Goal: Transaction & Acquisition: Obtain resource

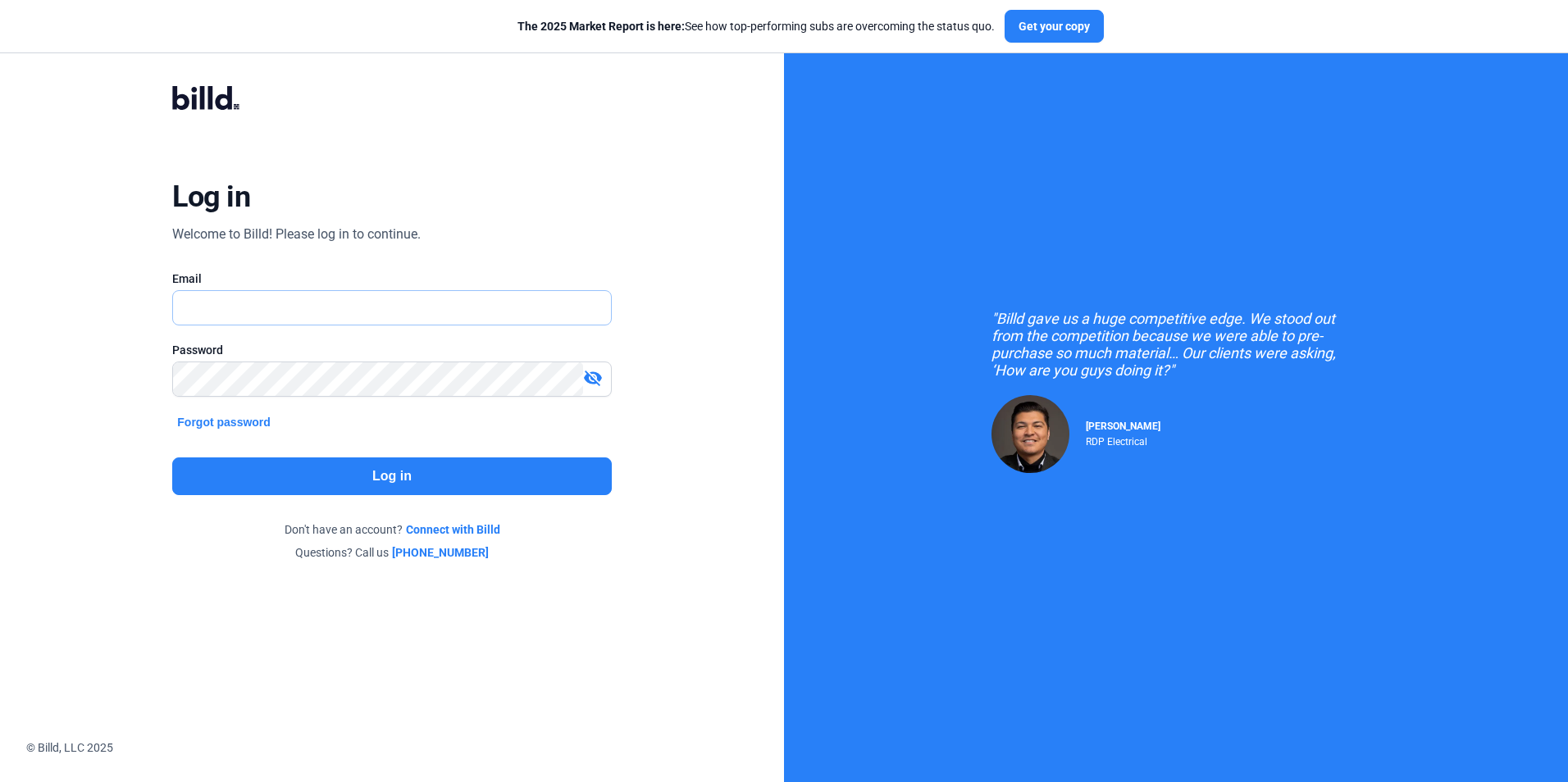
type input "[EMAIL_ADDRESS][DOMAIN_NAME]"
click at [391, 464] on button "Log in" at bounding box center [391, 476] width 438 height 38
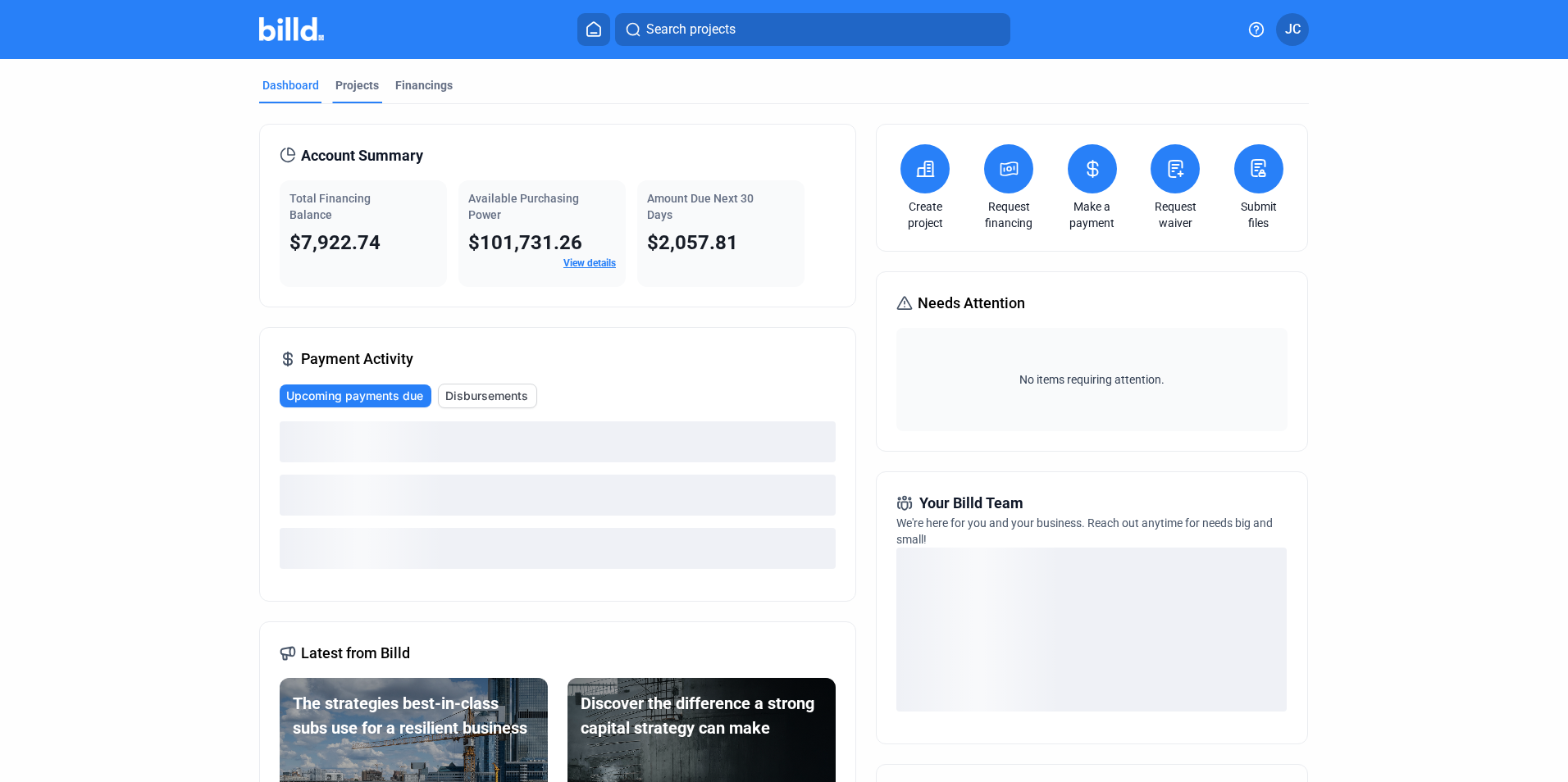
click at [365, 83] on div "Projects" at bounding box center [357, 85] width 43 height 17
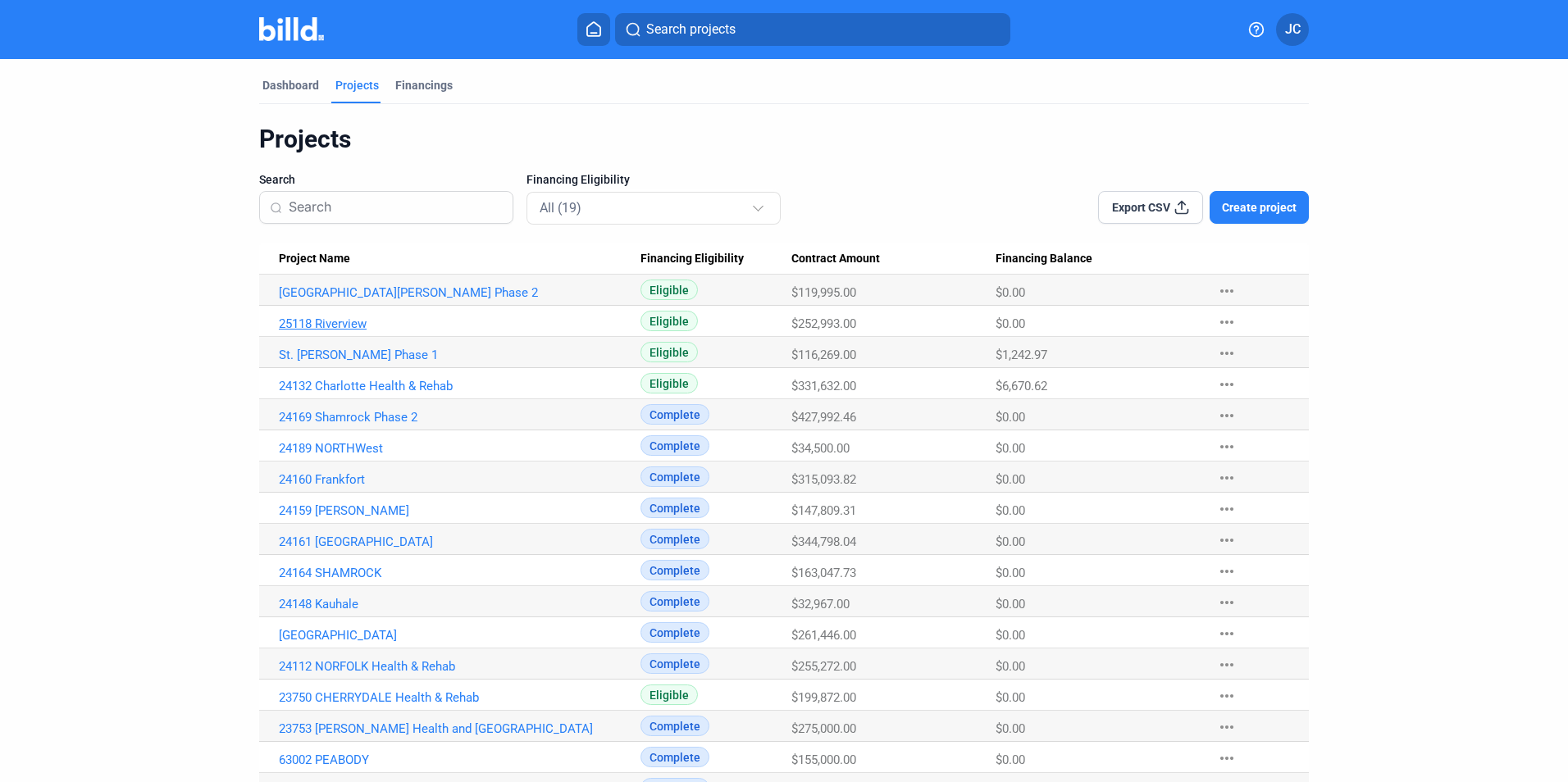
click at [305, 327] on link "25118 Riverview" at bounding box center [459, 323] width 361 height 15
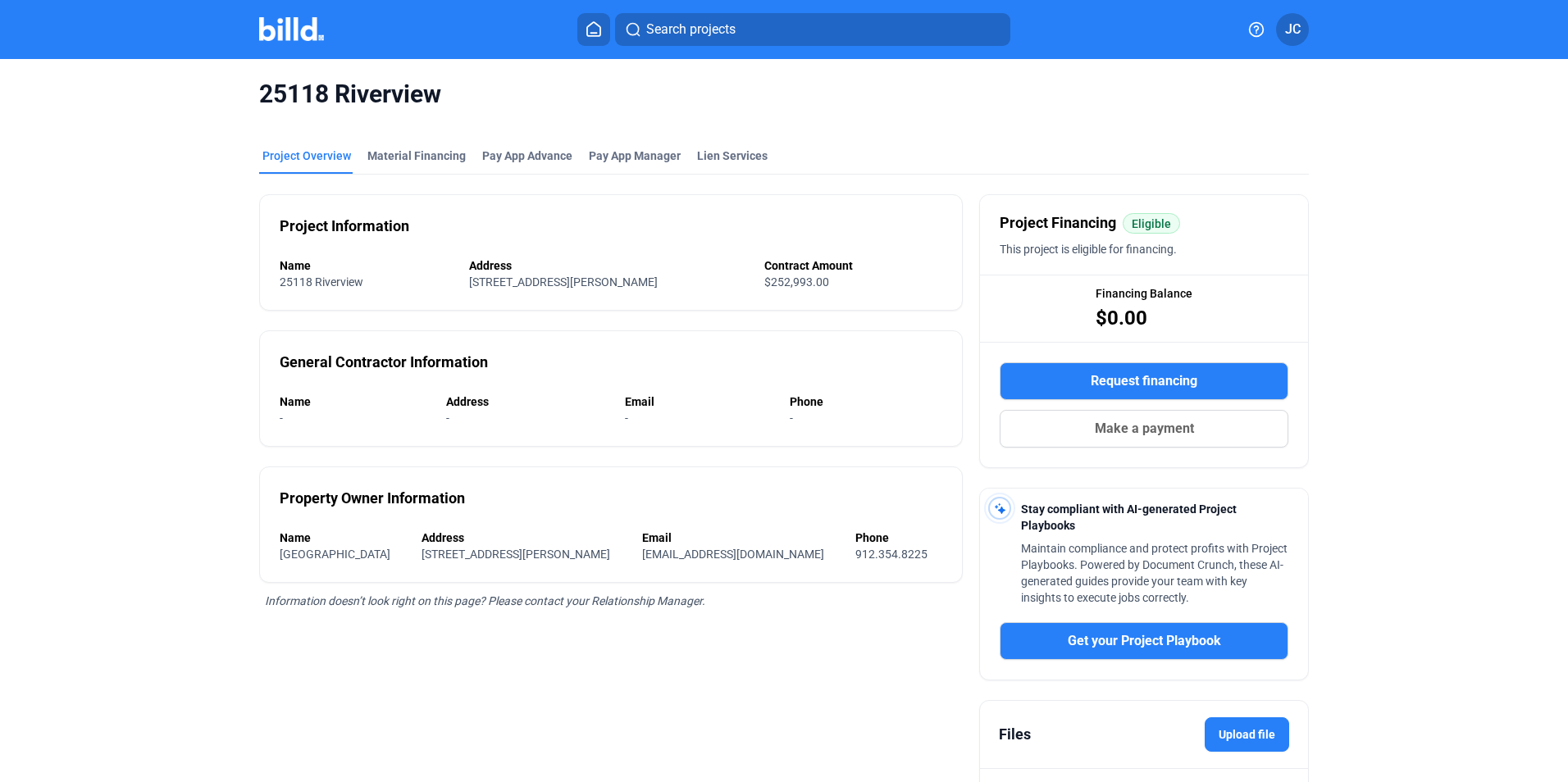
click at [1151, 374] on span "Request financing" at bounding box center [1143, 380] width 107 height 19
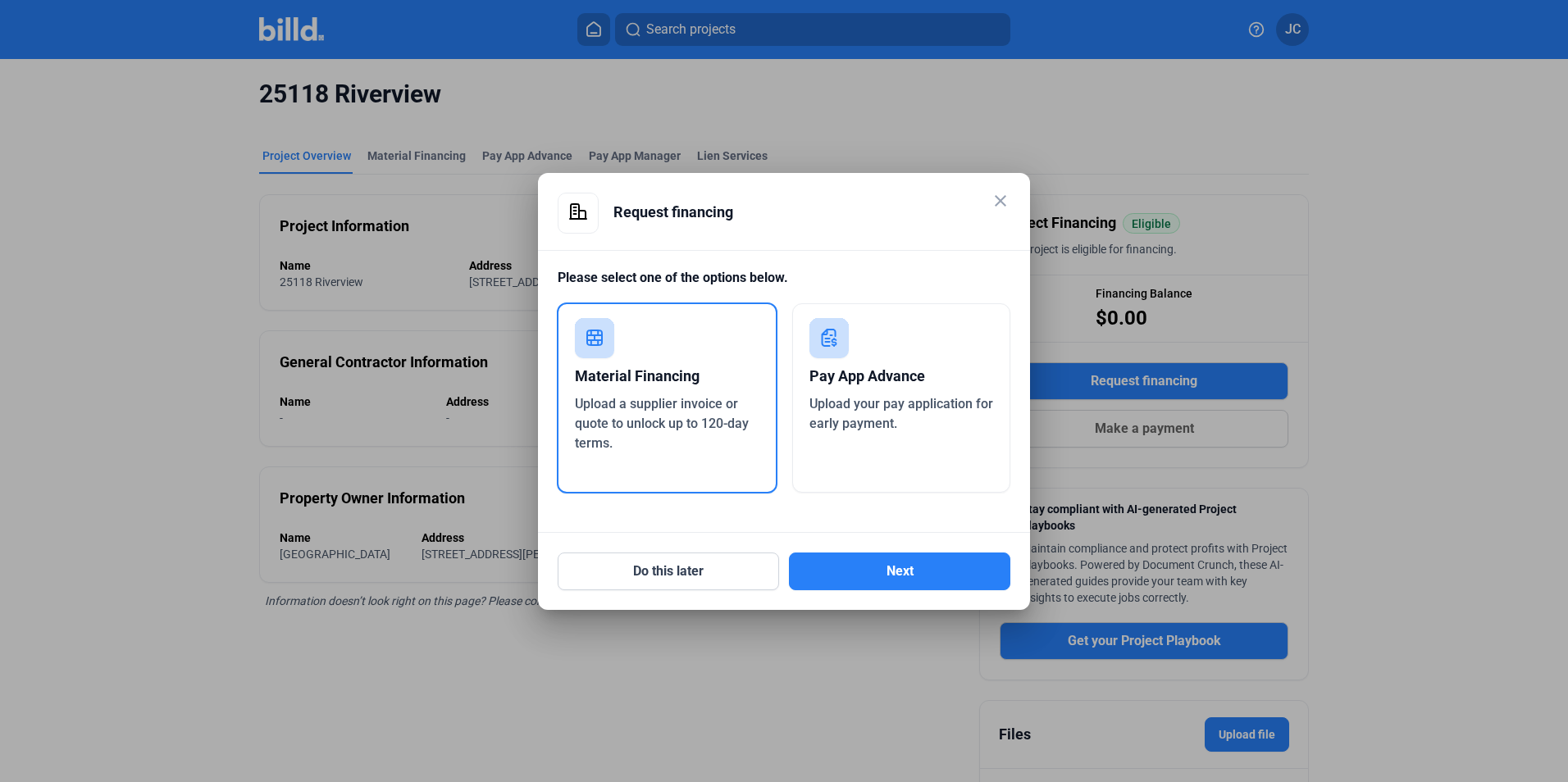
click at [702, 353] on div "Material Financing Upload a supplier invoice or quote to unlock up to 120-day t…" at bounding box center [667, 398] width 221 height 191
click at [982, 214] on div "Request financing" at bounding box center [812, 212] width 397 height 40
click at [991, 207] on mat-icon "close" at bounding box center [1000, 200] width 19 height 19
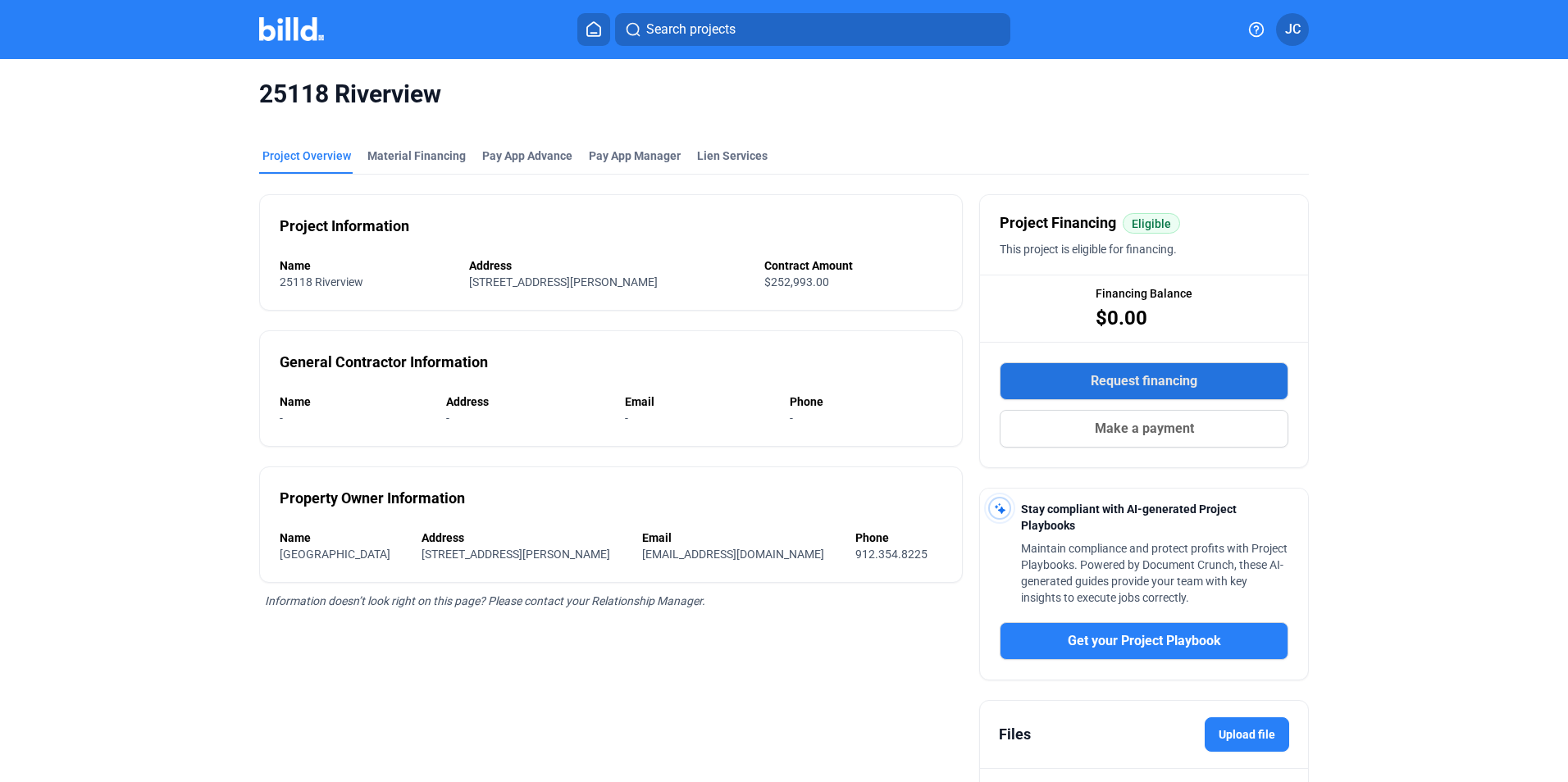
click at [1110, 392] on button "Request financing" at bounding box center [1143, 380] width 289 height 38
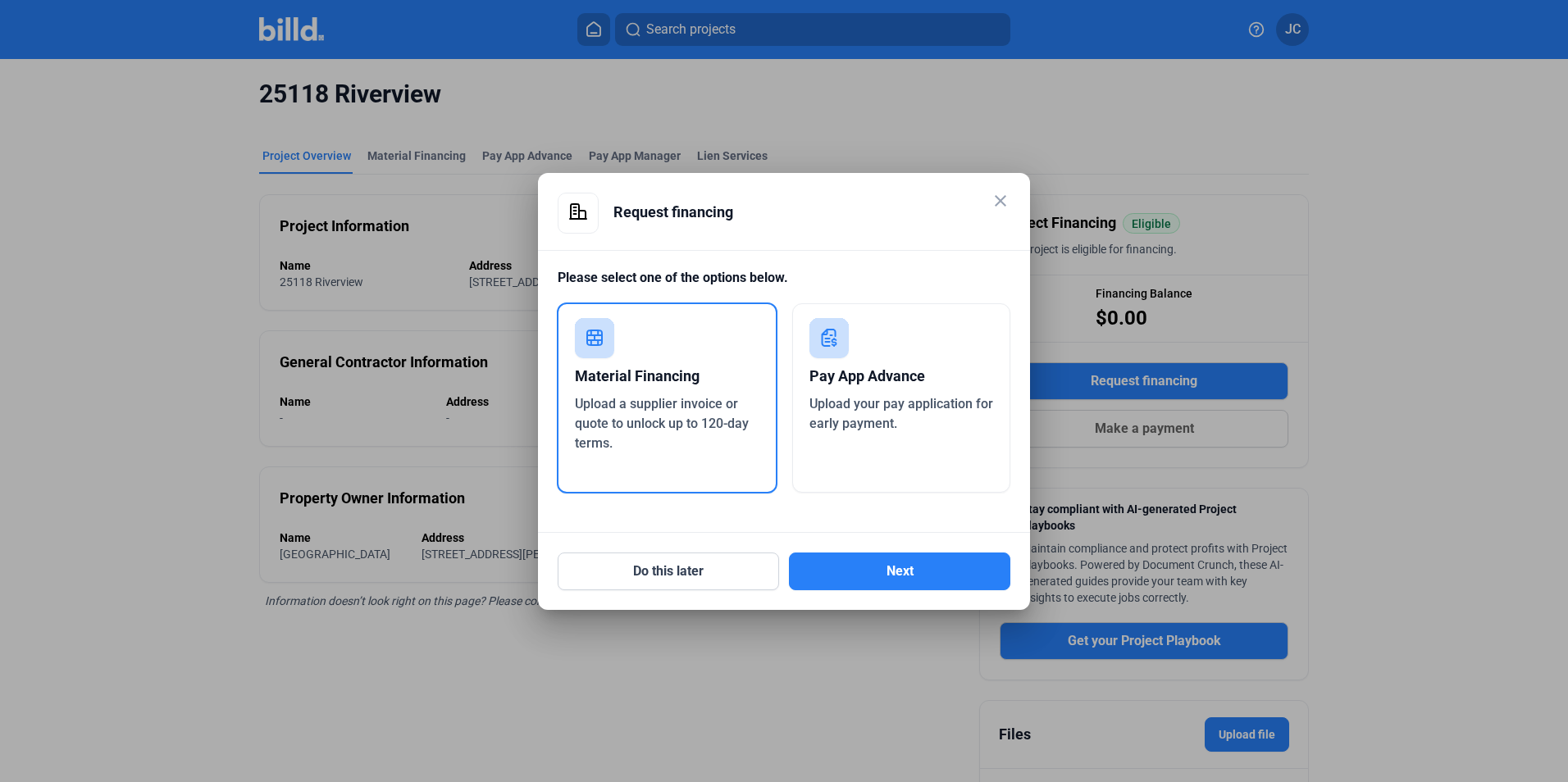
click at [720, 445] on div "Upload a supplier invoice or quote to unlock up to 120-day terms." at bounding box center [666, 424] width 185 height 59
click at [959, 577] on button "Next" at bounding box center [899, 571] width 222 height 38
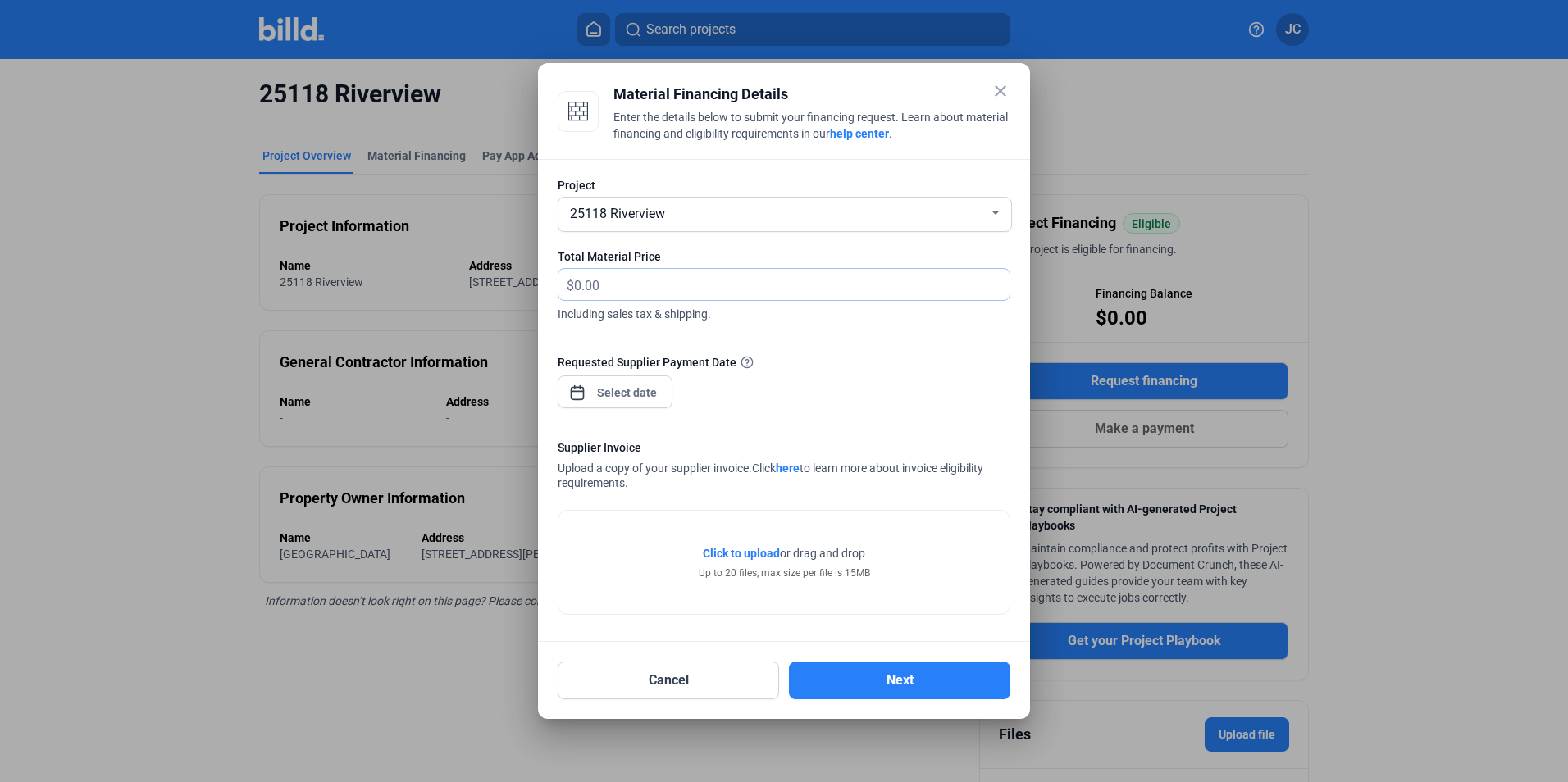
drag, startPoint x: 735, startPoint y: 285, endPoint x: 756, endPoint y: 300, distance: 25.8
click at [735, 286] on input "text" at bounding box center [781, 285] width 416 height 32
click at [824, 304] on span "Including sales tax & shipping." at bounding box center [784, 311] width 452 height 21
click at [826, 294] on input "text" at bounding box center [781, 285] width 416 height 32
type input "2,421.69"
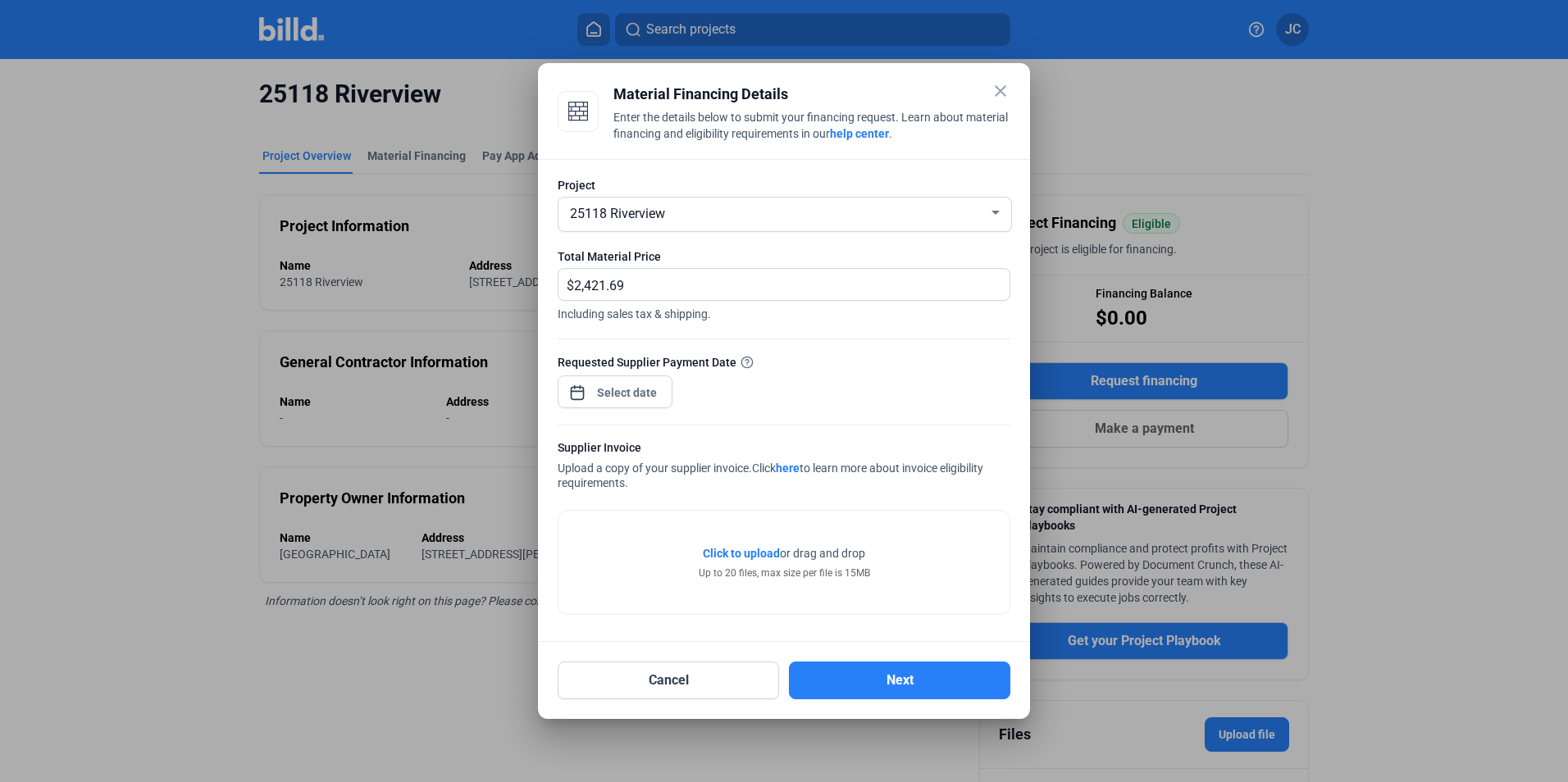
click at [636, 379] on div at bounding box center [627, 392] width 71 height 29
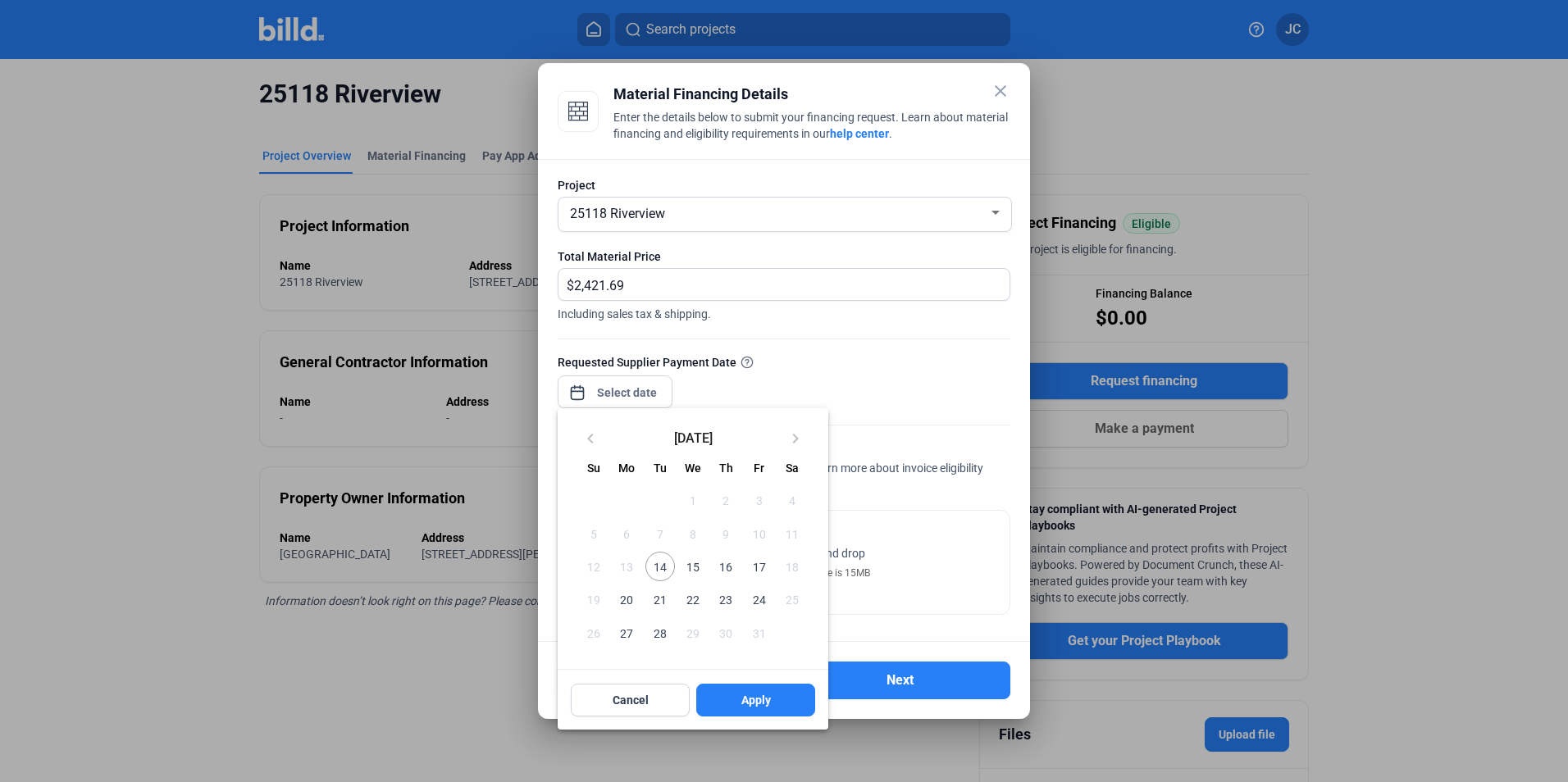
click at [633, 390] on div at bounding box center [784, 391] width 1568 height 782
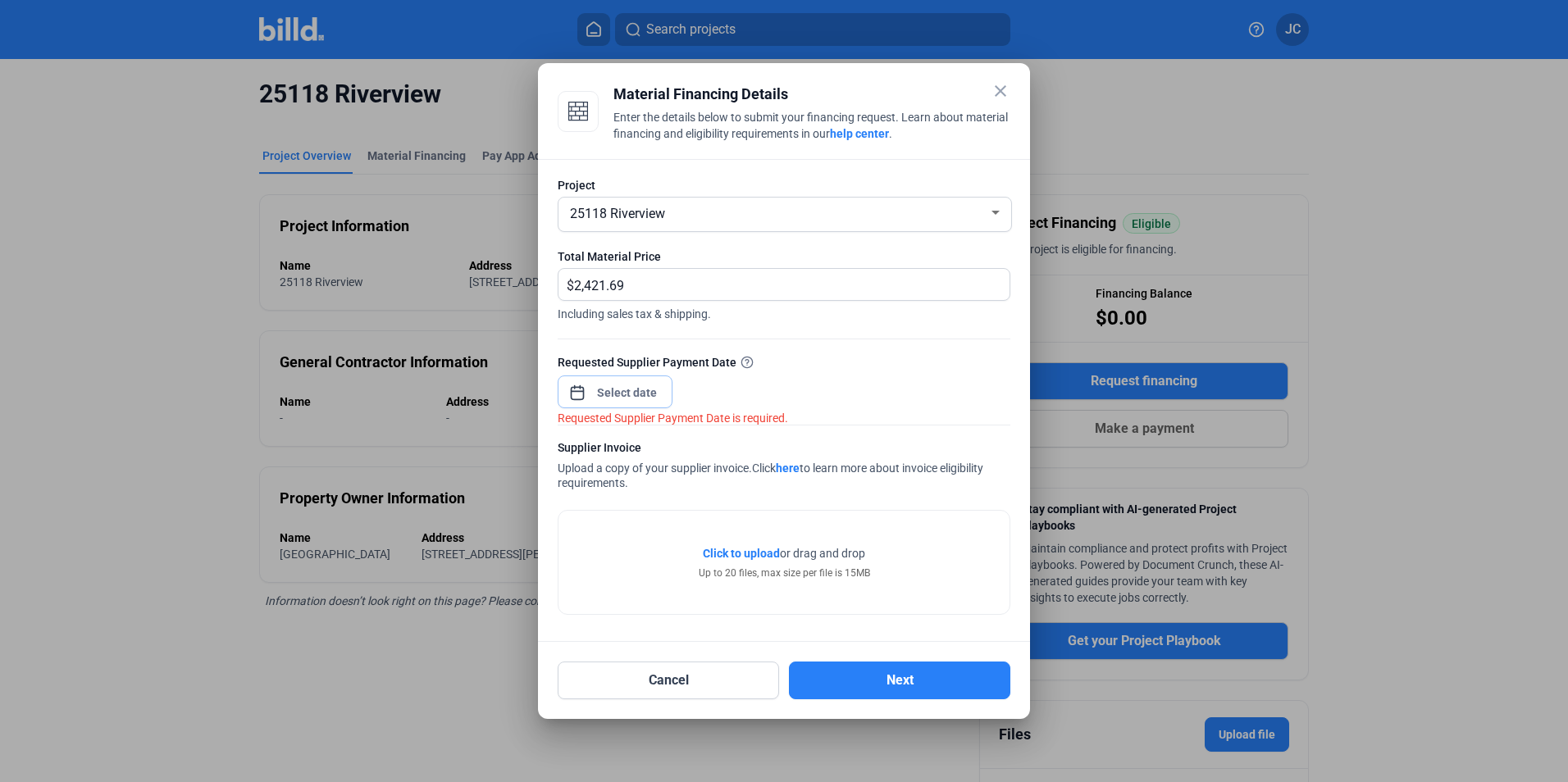
click at [633, 390] on input at bounding box center [627, 392] width 71 height 19
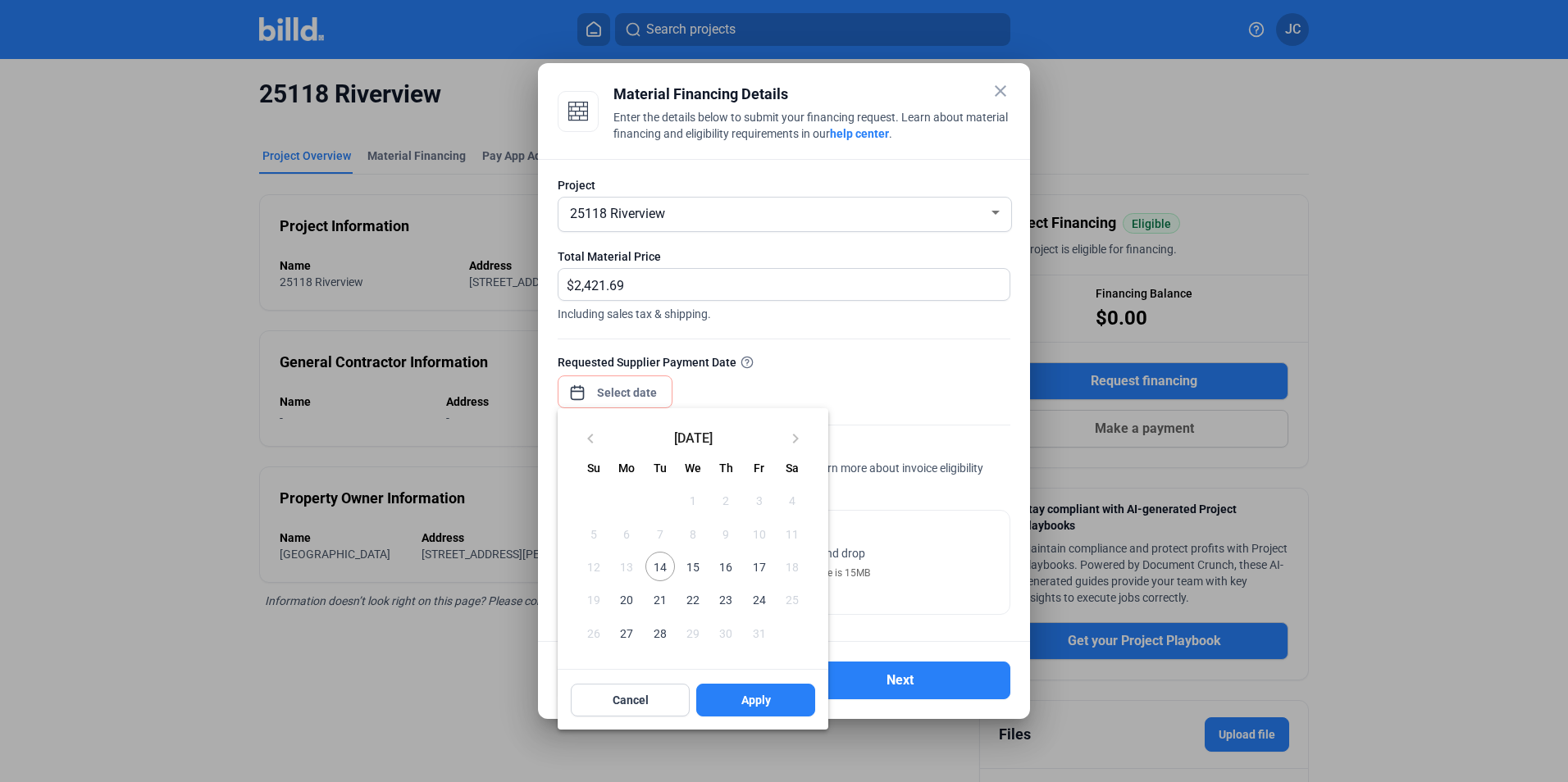
click at [672, 570] on span "14" at bounding box center [660, 566] width 29 height 29
click at [653, 569] on span "14" at bounding box center [660, 566] width 29 height 29
click at [755, 709] on button "Apply" at bounding box center [755, 700] width 119 height 33
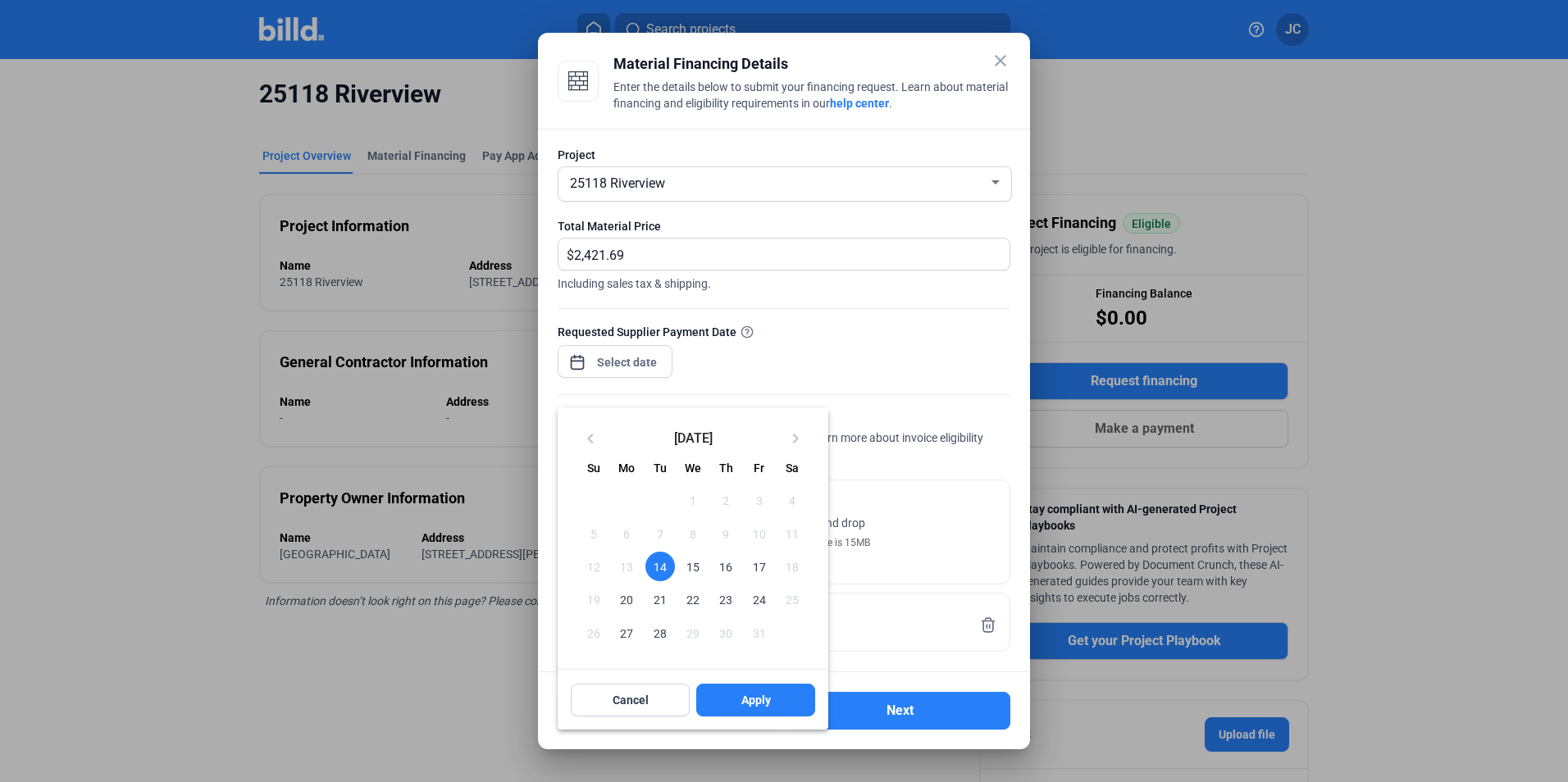
click at [753, 683] on div "Cancel Apply" at bounding box center [693, 700] width 270 height 59
click at [756, 704] on span "Apply" at bounding box center [756, 700] width 29 height 17
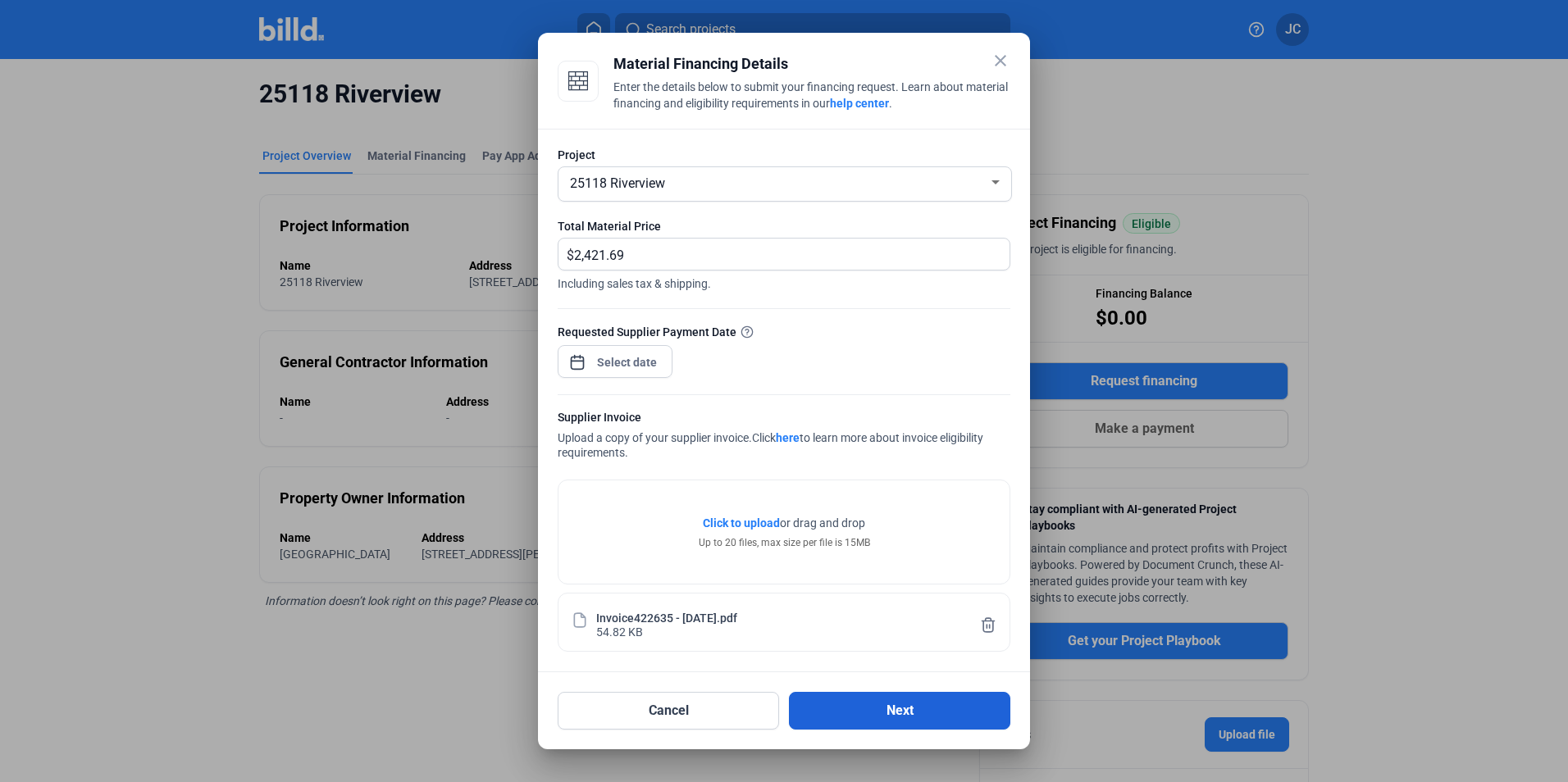
click at [922, 708] on button "Next" at bounding box center [899, 710] width 222 height 38
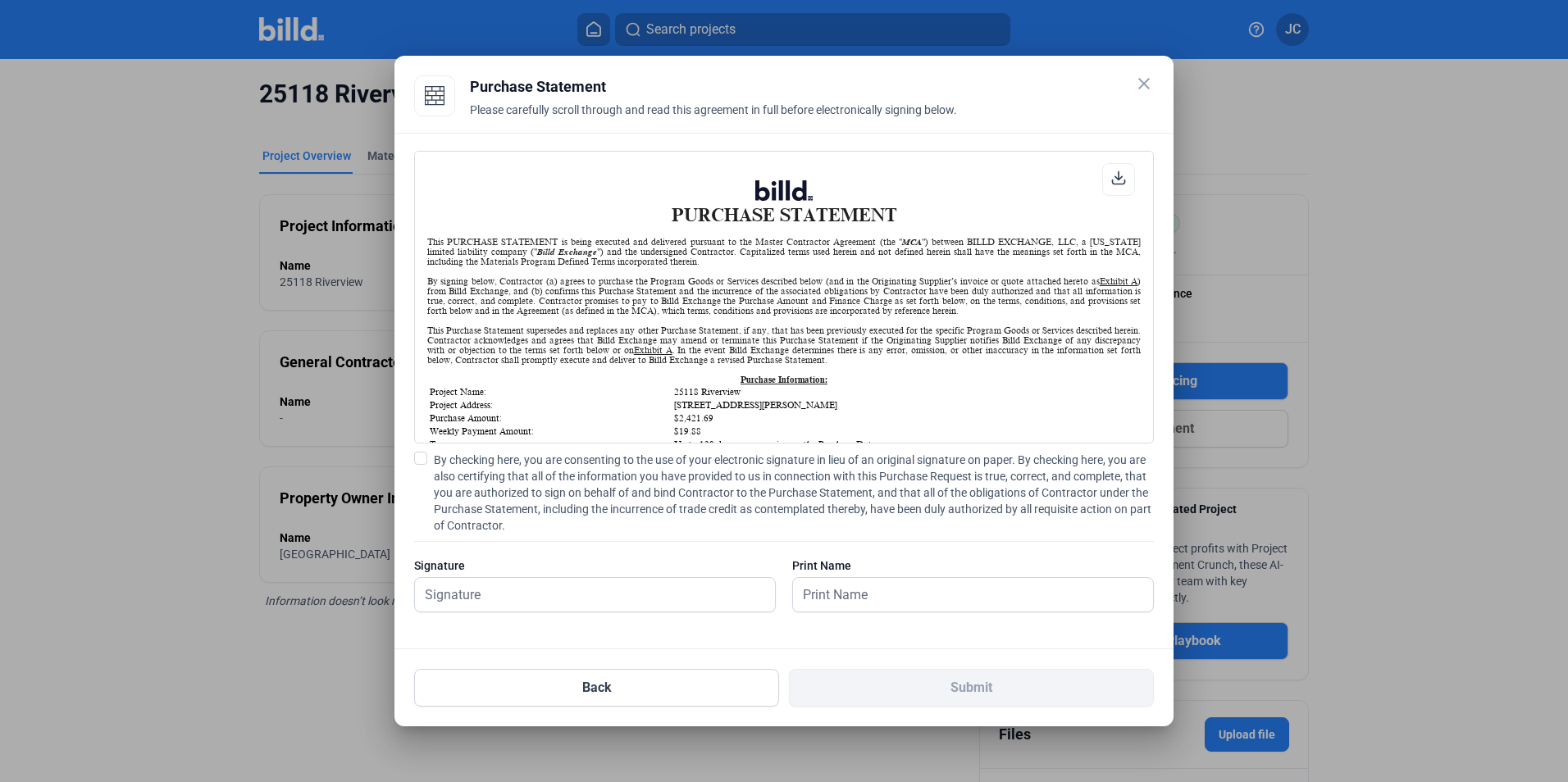
scroll to position [1, 0]
click at [423, 478] on label "By checking here, you are consenting to the use of your electronic signature in…" at bounding box center [783, 493] width 740 height 82
click at [0, 0] on input "By checking here, you are consenting to the use of your electronic signature in…" at bounding box center [0, 0] width 0 height 0
click at [514, 579] on input "text" at bounding box center [595, 595] width 360 height 34
type input "[PERSON_NAME]"
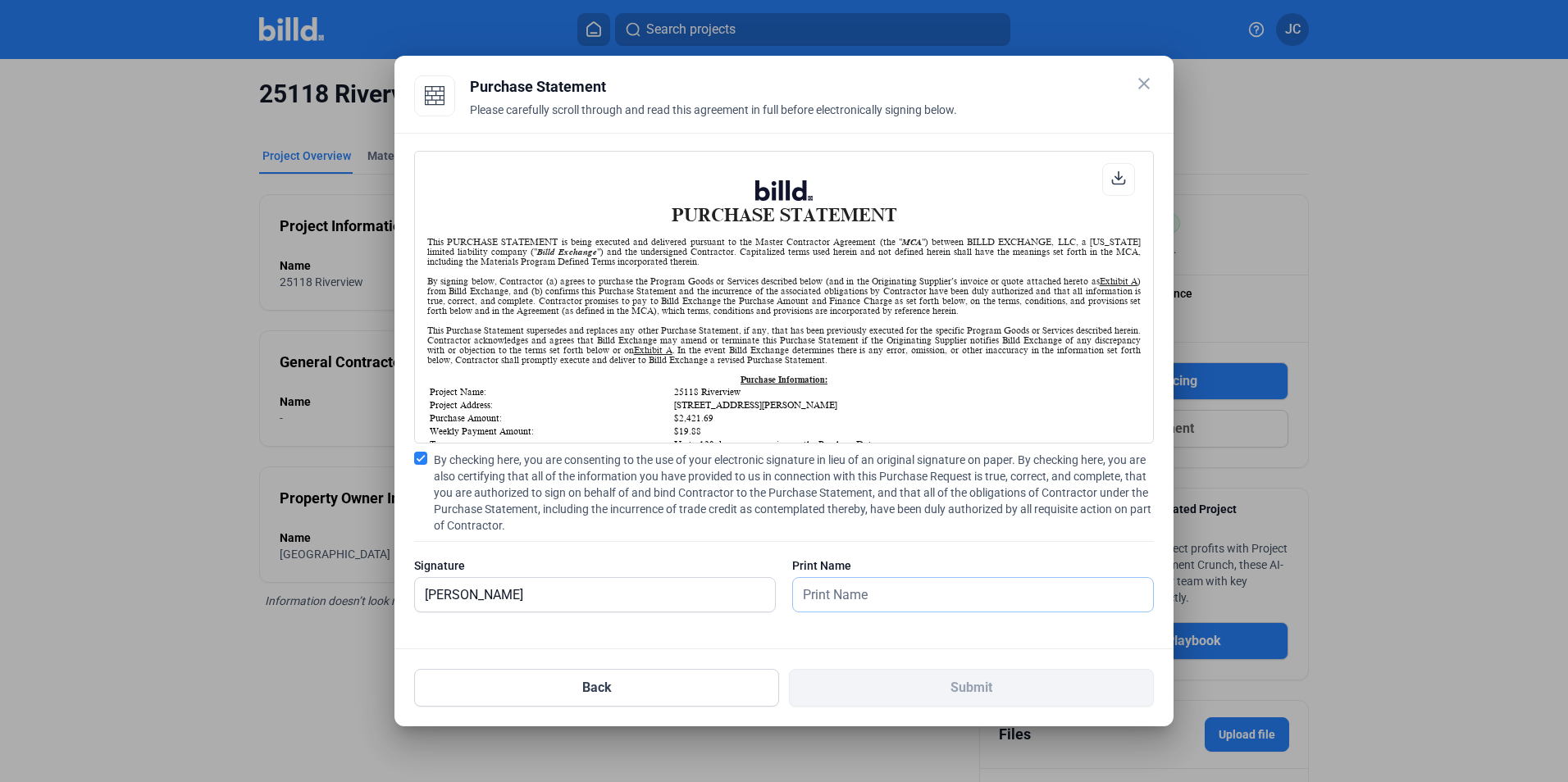
type input "[PERSON_NAME]"
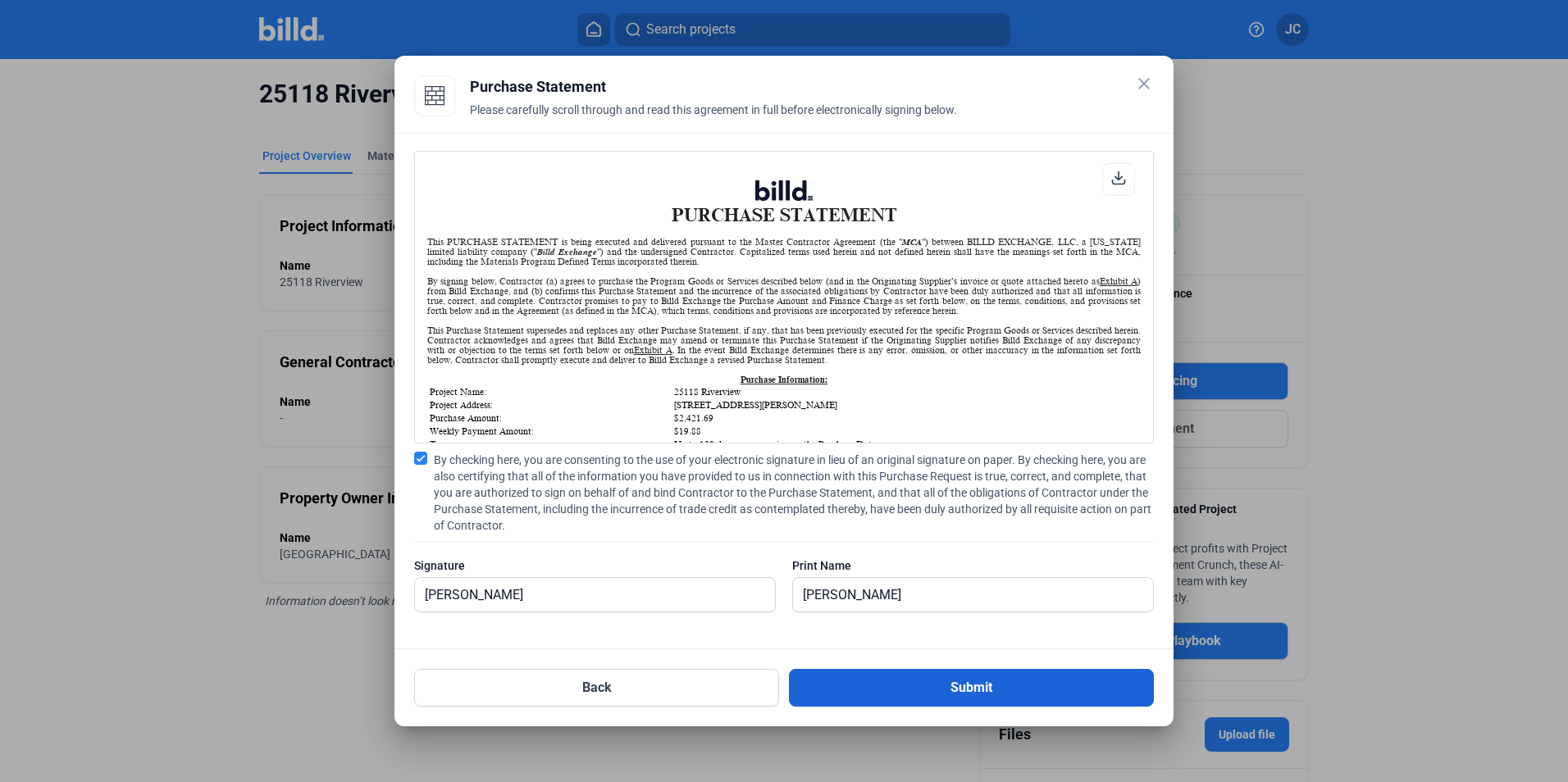
click at [1040, 701] on button "Submit" at bounding box center [971, 687] width 365 height 38
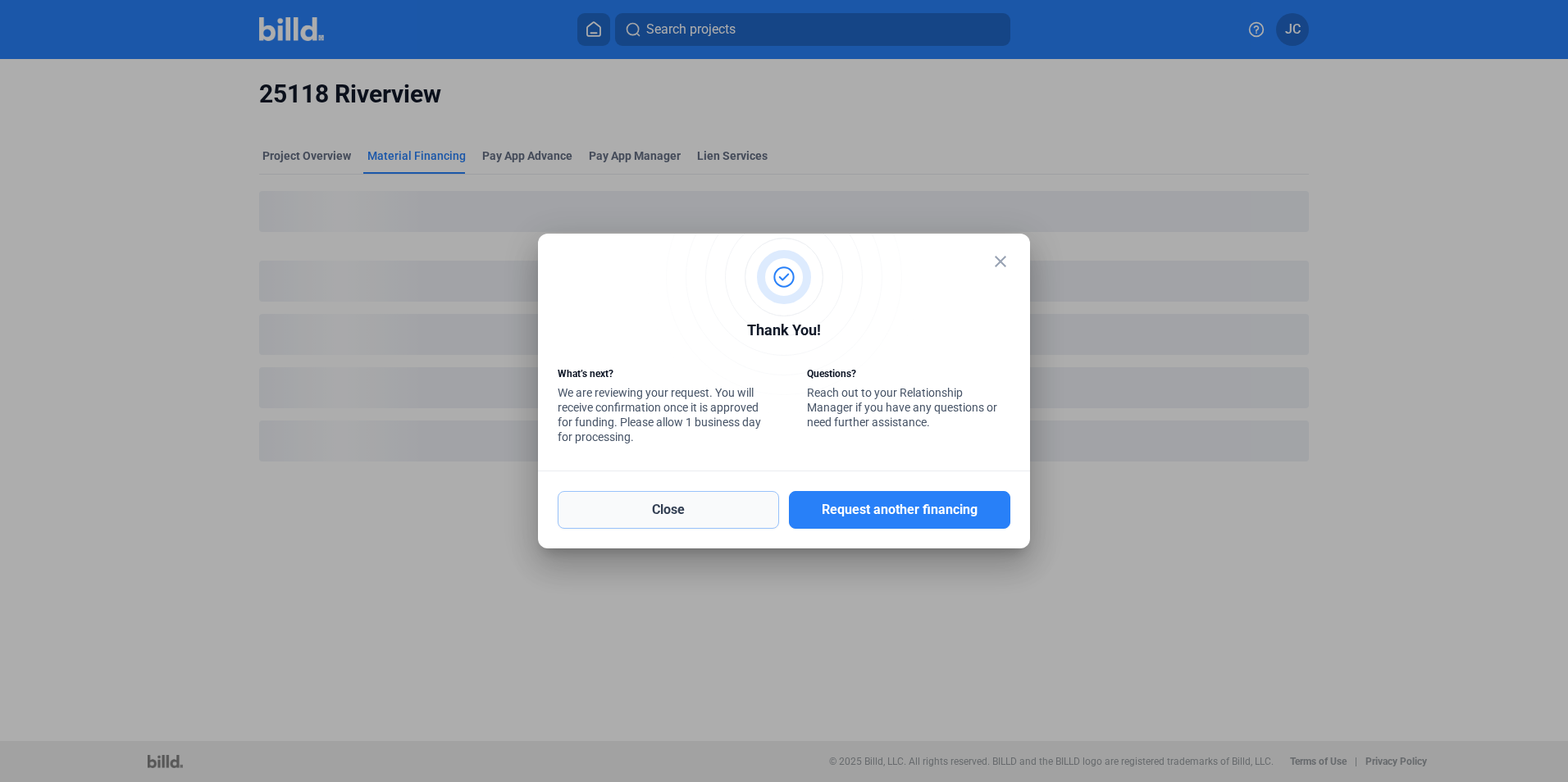
click at [649, 513] on button "Close" at bounding box center [668, 509] width 222 height 38
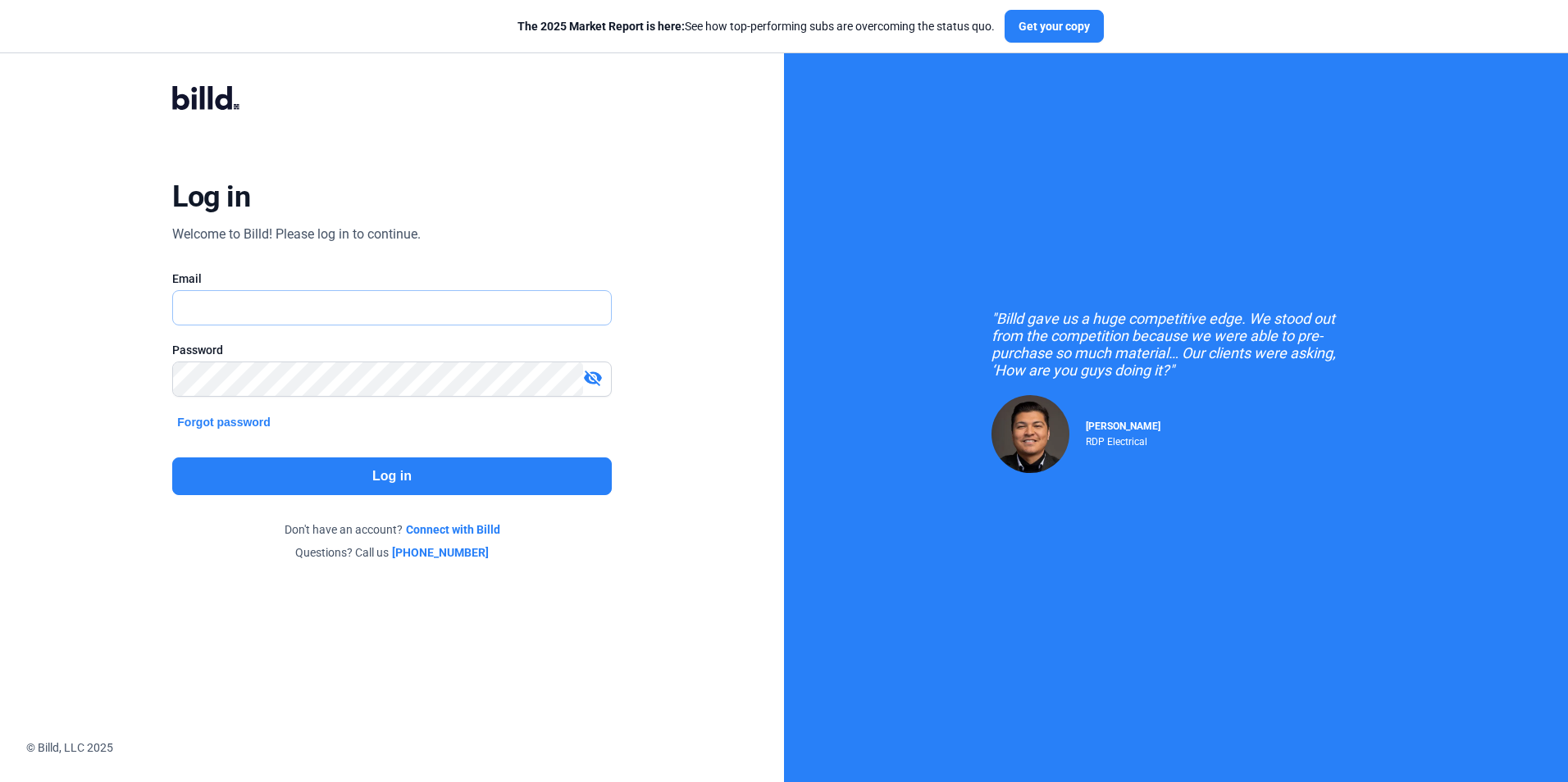
type input "[EMAIL_ADDRESS][DOMAIN_NAME]"
click at [305, 467] on button "Log in" at bounding box center [391, 476] width 438 height 38
